Goal: Find specific page/section: Find specific page/section

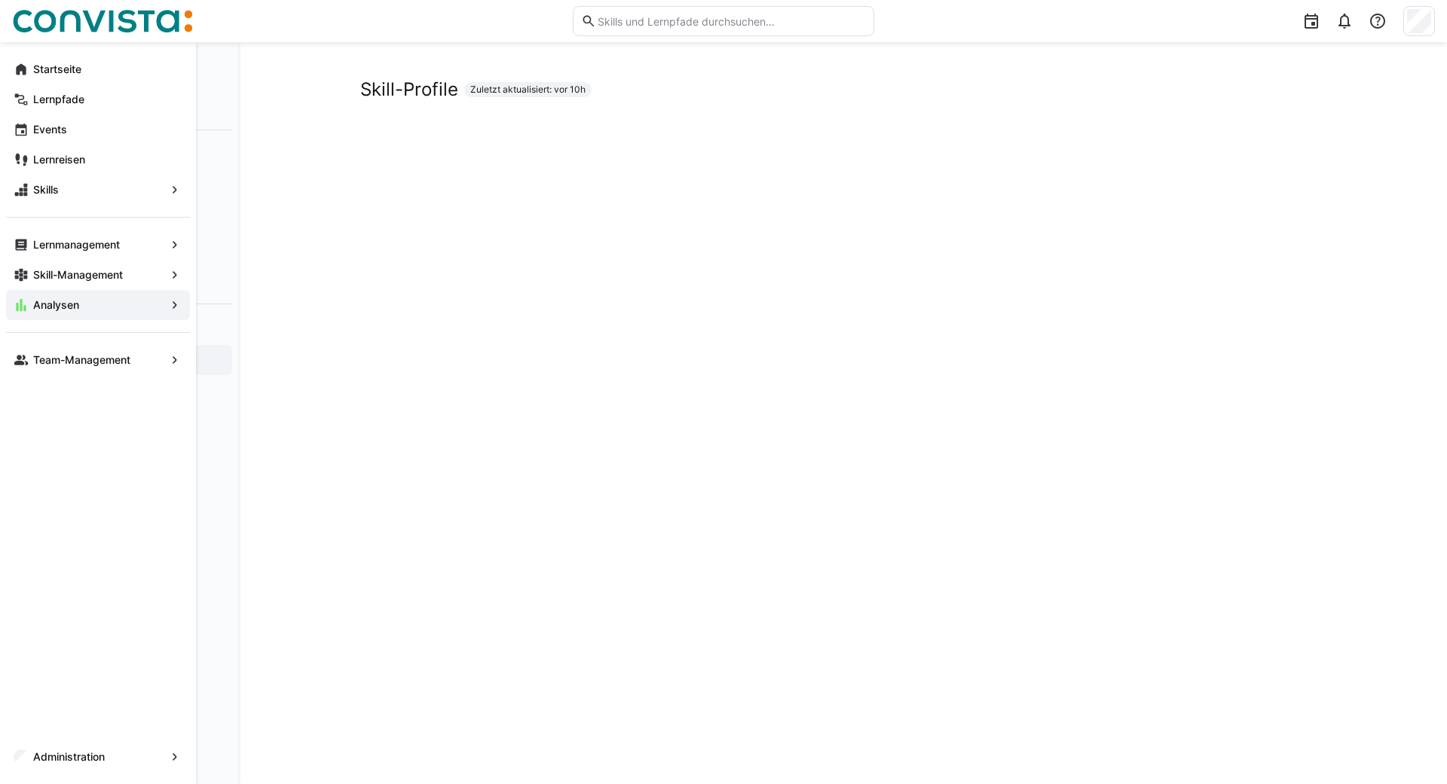
scroll to position [70, 0]
click at [22, 78] on div "Startseite" at bounding box center [98, 69] width 184 height 30
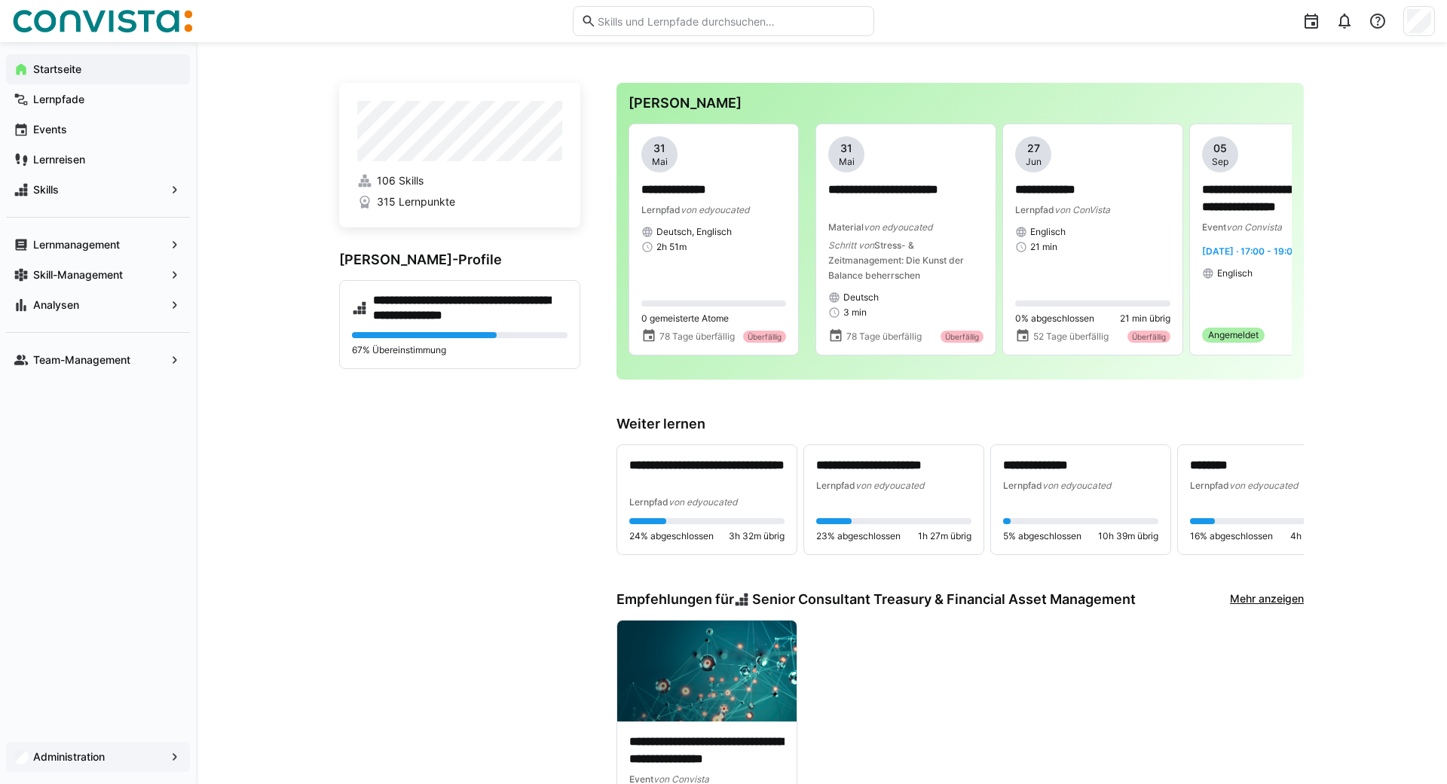
click at [0, 0] on app-navigation-label "Administration" at bounding box center [0, 0] width 0 height 0
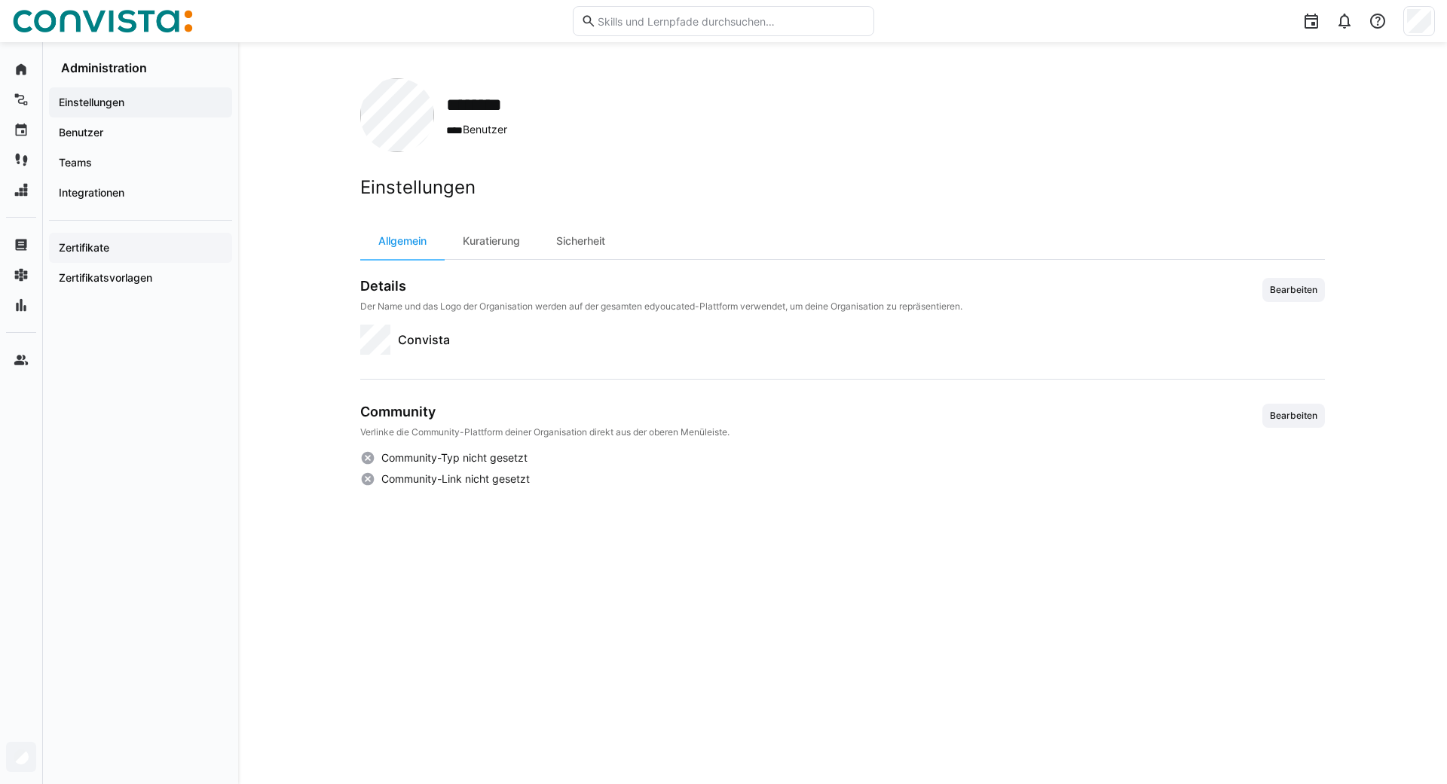
click at [0, 0] on app-navigation-label "Zertifikate" at bounding box center [0, 0] width 0 height 0
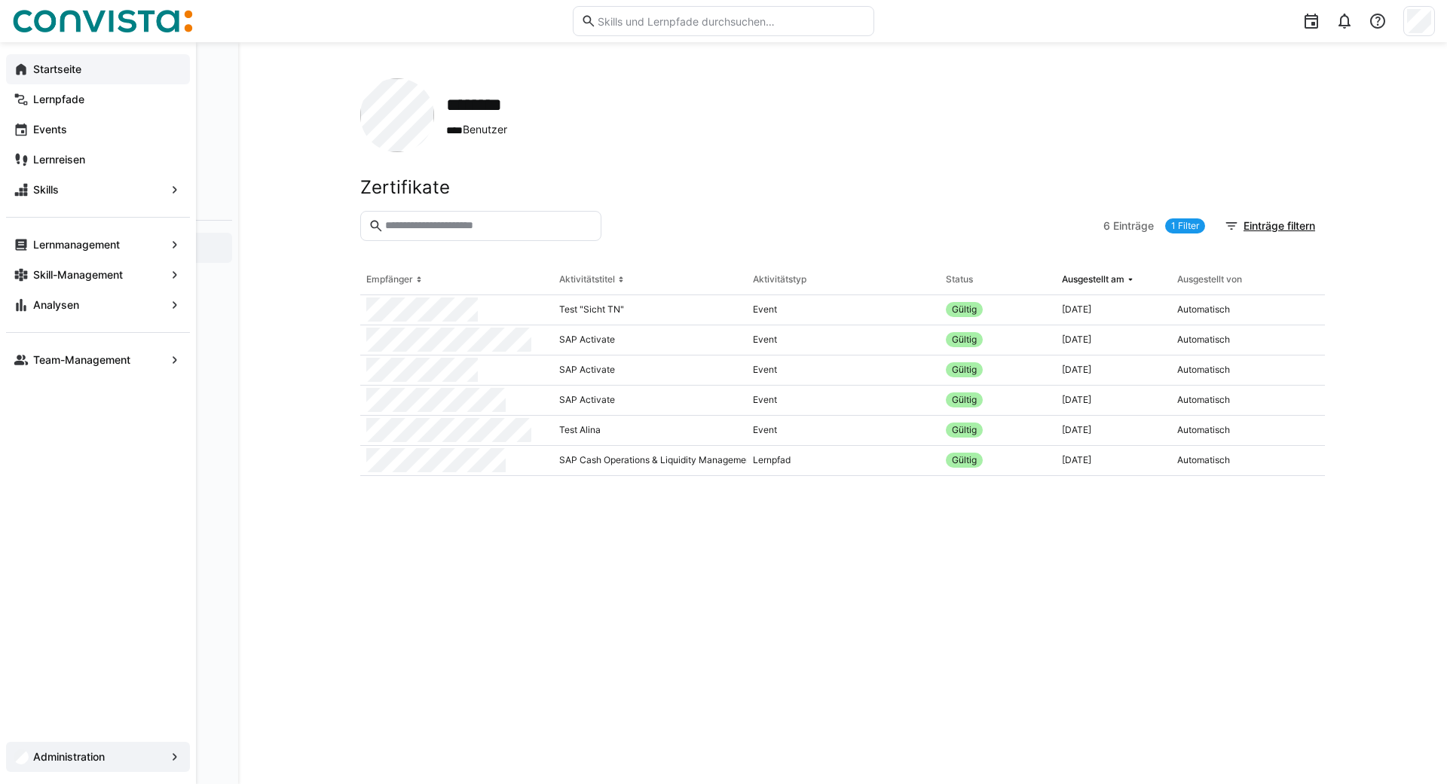
click at [17, 67] on eds-icon at bounding box center [21, 69] width 15 height 15
